Goal: Find specific page/section: Find specific page/section

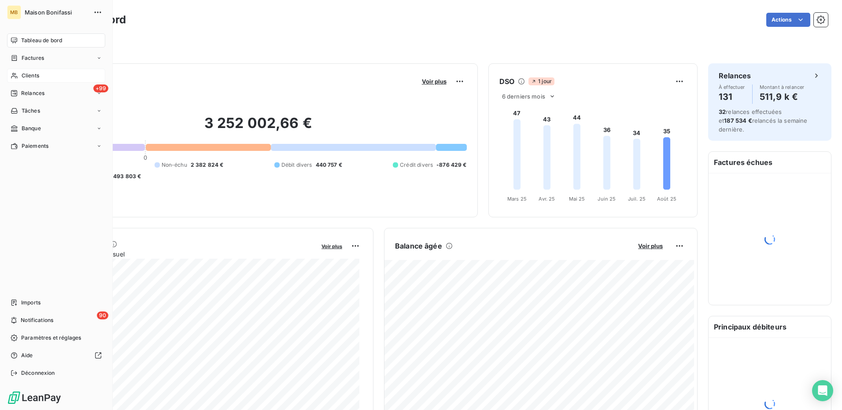
click at [23, 76] on span "Clients" at bounding box center [31, 76] width 18 height 8
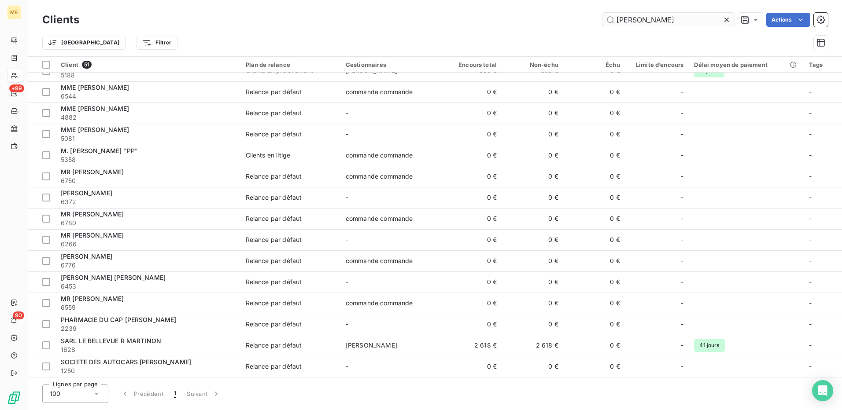
scroll to position [118, 0]
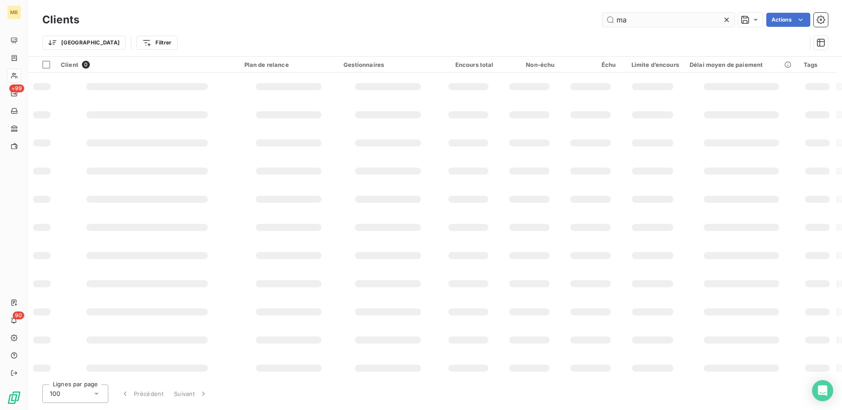
type input "m"
